Goal: Find specific page/section: Find specific page/section

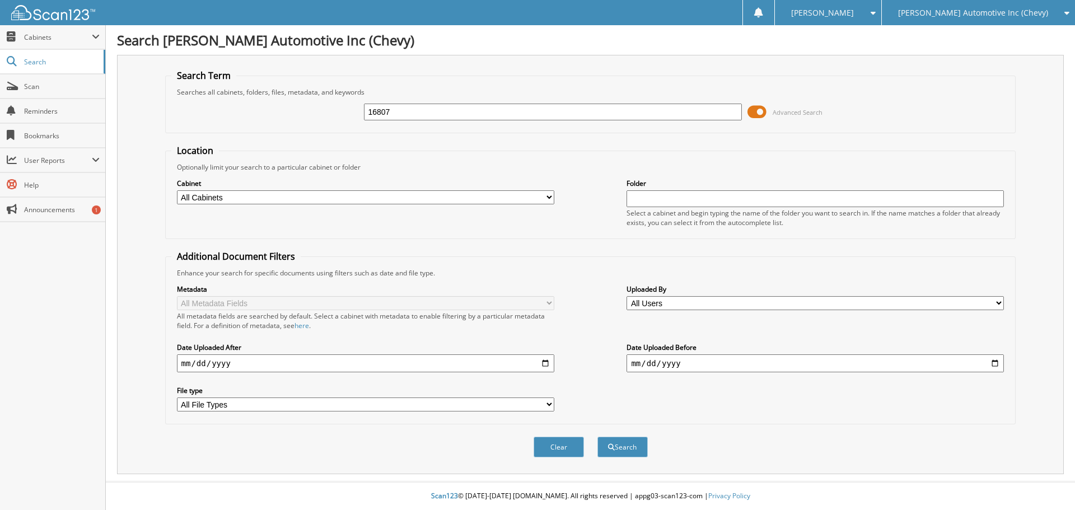
type input "16807"
click at [597, 437] on button "Search" at bounding box center [622, 447] width 50 height 21
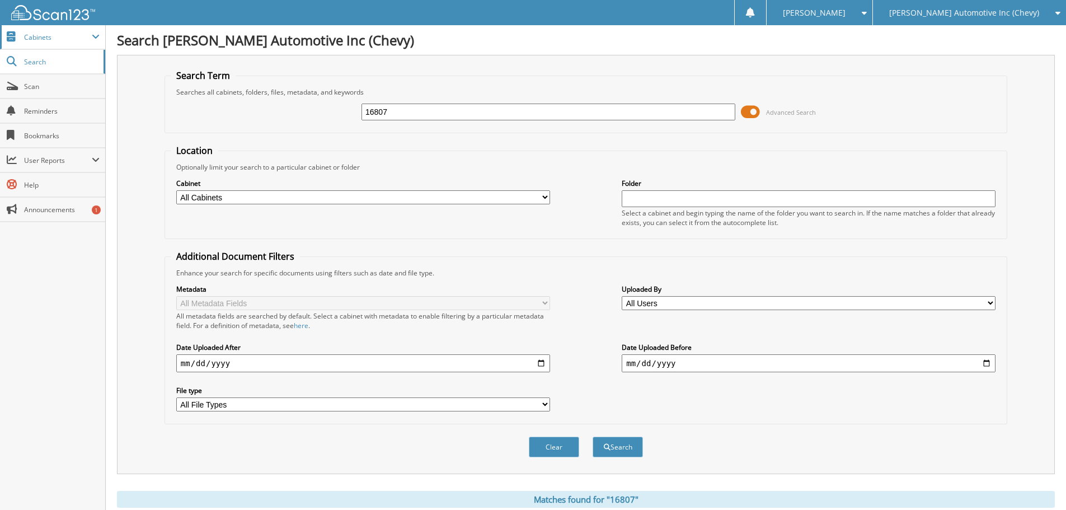
click at [59, 32] on span "Cabinets" at bounding box center [58, 37] width 68 height 10
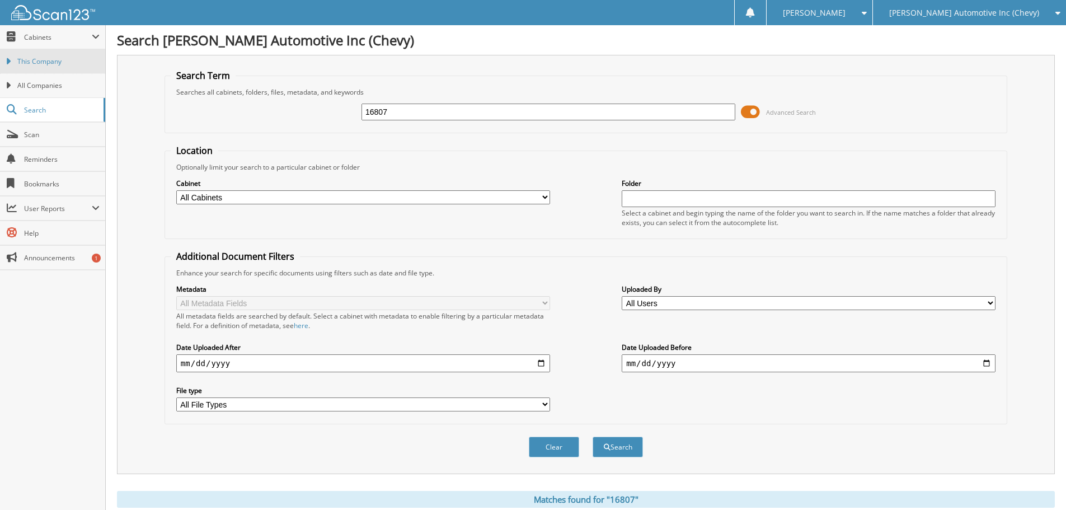
click at [59, 67] on link "This Company" at bounding box center [52, 61] width 105 height 24
